Goal: Use online tool/utility: Utilize a website feature to perform a specific function

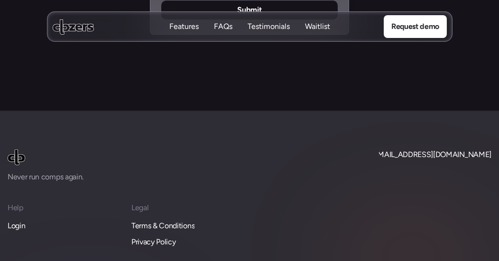
scroll to position [4345, 0]
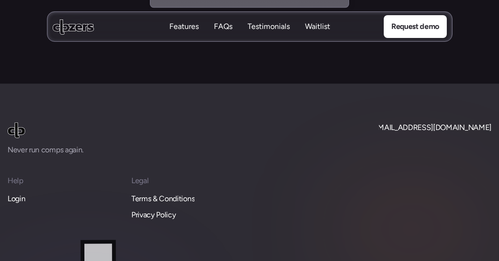
click at [15, 193] on p "Login" at bounding box center [17, 199] width 18 height 12
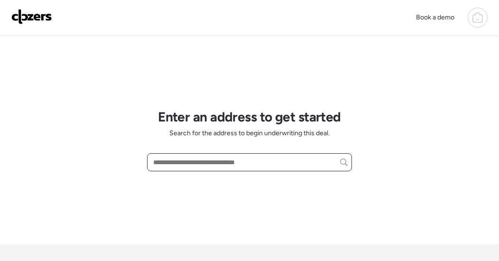
click at [200, 163] on input "text" at bounding box center [249, 162] width 196 height 13
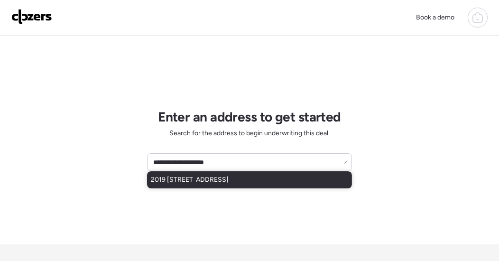
click at [204, 178] on span "2019 [STREET_ADDRESS]" at bounding box center [190, 179] width 78 height 9
type input "**********"
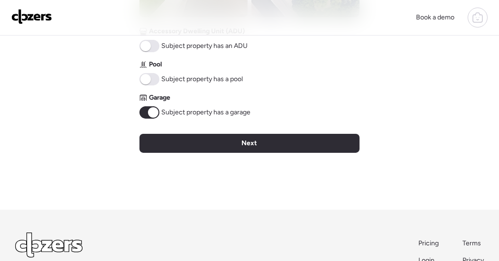
scroll to position [497, 0]
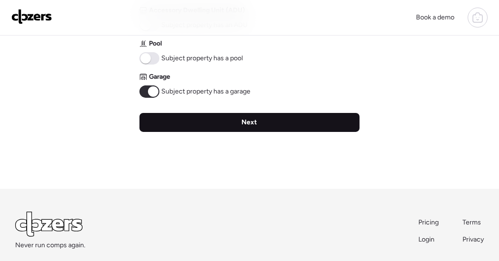
click at [245, 121] on span "Next" at bounding box center [250, 122] width 16 height 9
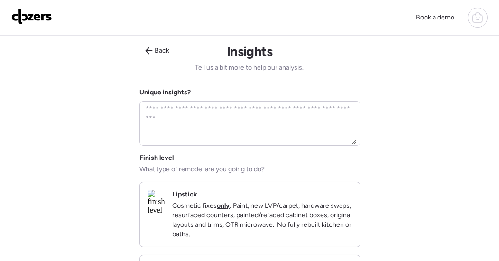
scroll to position [0, 0]
click at [200, 127] on textarea at bounding box center [250, 123] width 213 height 42
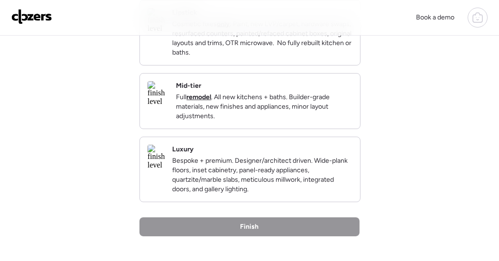
scroll to position [186, 0]
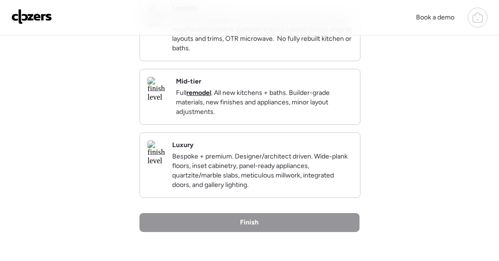
click at [168, 95] on img at bounding box center [158, 89] width 21 height 25
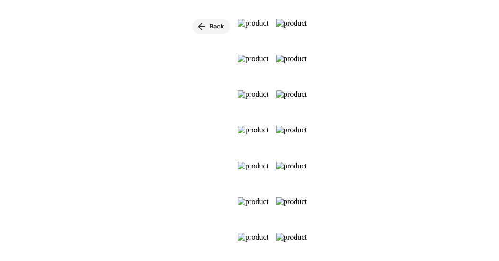
click at [209, 27] on span "Back" at bounding box center [216, 26] width 15 height 9
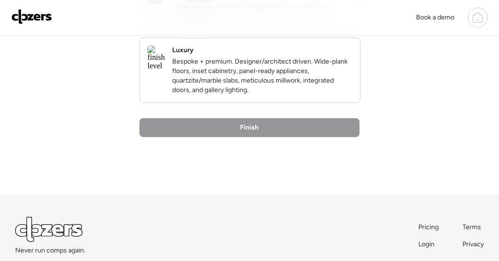
scroll to position [289, 0]
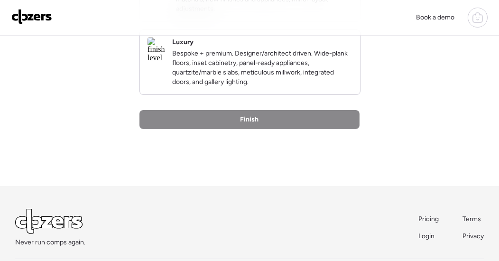
click at [273, 129] on div "Finish" at bounding box center [249, 119] width 220 height 19
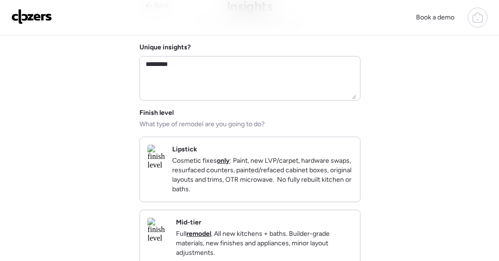
scroll to position [0, 0]
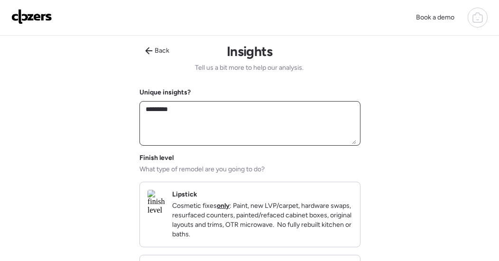
click at [175, 110] on textarea "********" at bounding box center [250, 123] width 213 height 42
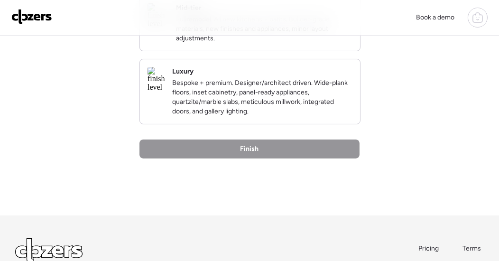
scroll to position [262, 0]
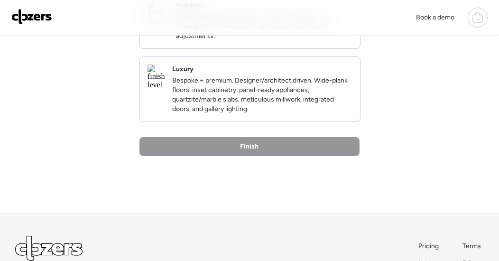
type textarea "********"
click at [253, 48] on div "Mid-tier Full remodel . All new kitchens + baths. Builder-grade materials, new …" at bounding box center [250, 20] width 220 height 55
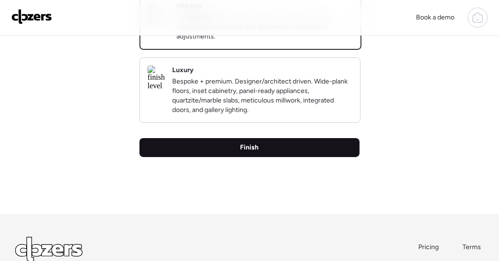
click at [254, 152] on span "Finish" at bounding box center [250, 147] width 19 height 9
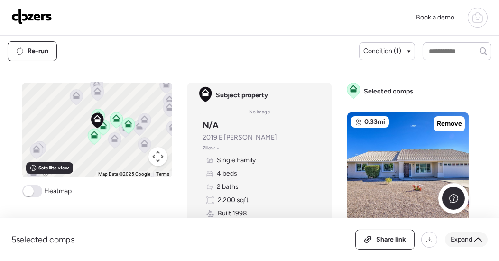
click at [481, 237] on icon at bounding box center [478, 240] width 8 height 8
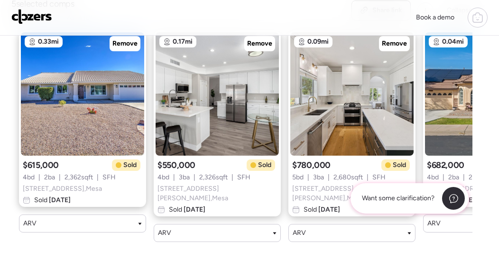
click at [415, 195] on span "Want some clarification?" at bounding box center [398, 198] width 73 height 9
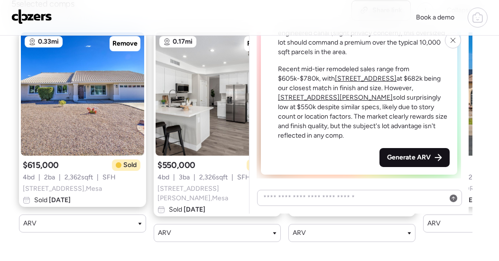
click at [419, 157] on span "Generate ARV" at bounding box center [409, 157] width 44 height 9
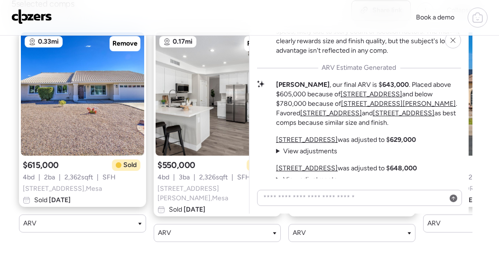
scroll to position [-83, 0]
